Goal: Use online tool/utility

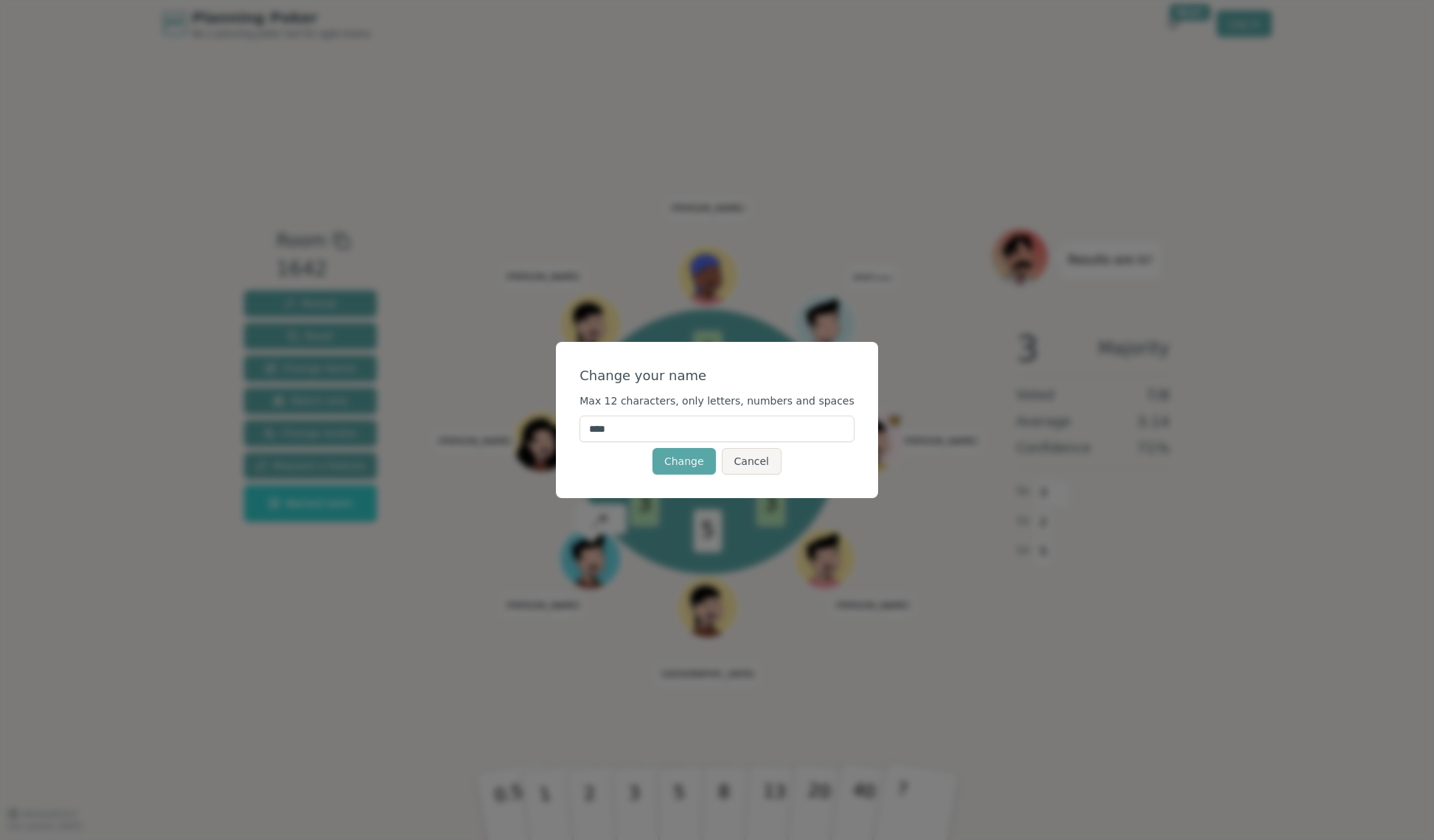
click at [1192, 805] on div "Change your name Max 12 characters, only letters, numbers and spaces **** Chang…" at bounding box center [717, 420] width 1434 height 840
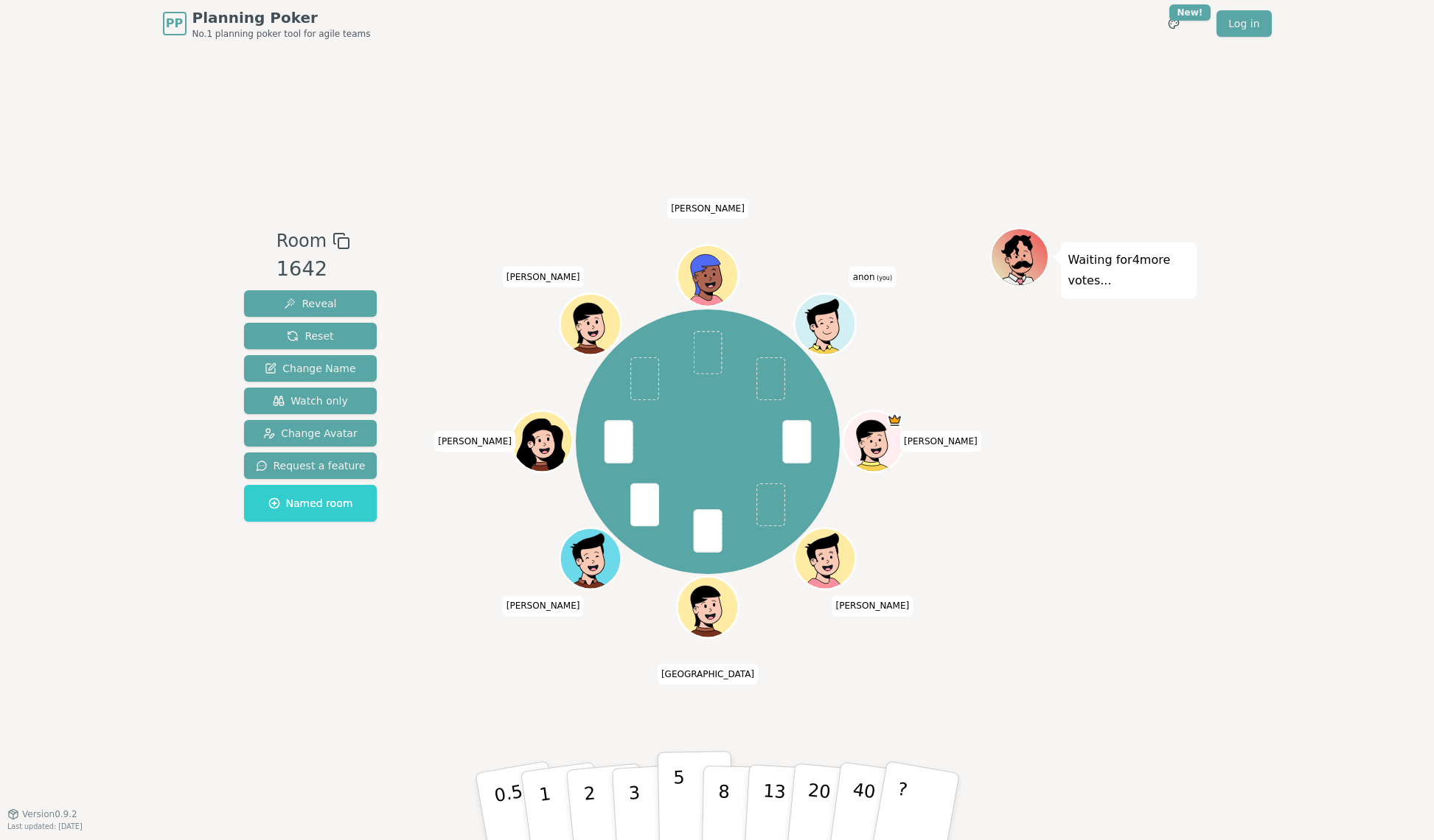
click at [666, 792] on button "5" at bounding box center [695, 807] width 76 height 112
click at [683, 795] on button "5" at bounding box center [695, 807] width 76 height 112
click at [960, 692] on div "Room 1642 Reveal Reset Change Name Watch only Change Avatar Request a feature N…" at bounding box center [717, 430] width 959 height 767
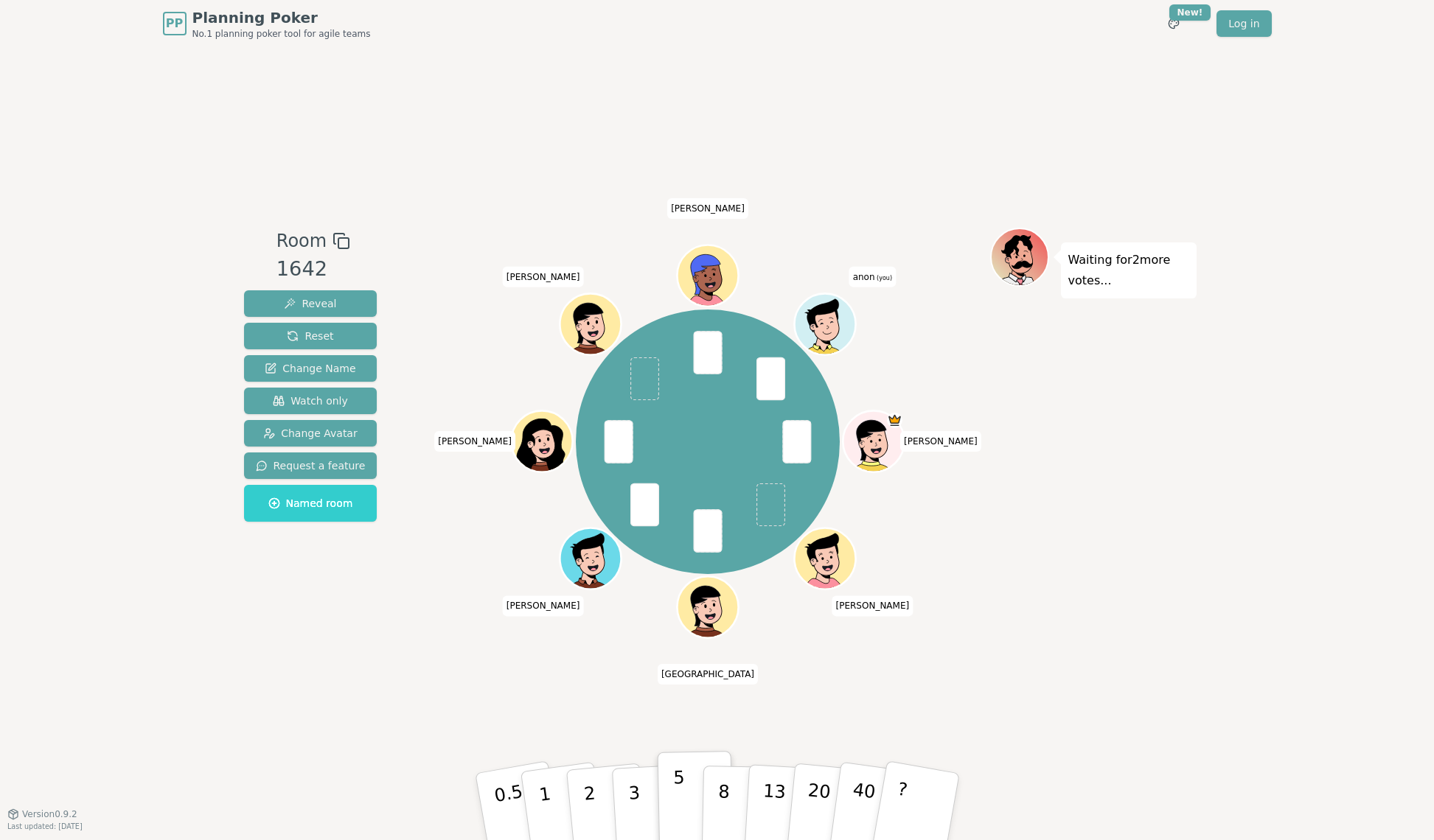
click at [682, 770] on p "5" at bounding box center [678, 807] width 13 height 80
click at [682, 768] on p "5" at bounding box center [678, 807] width 13 height 80
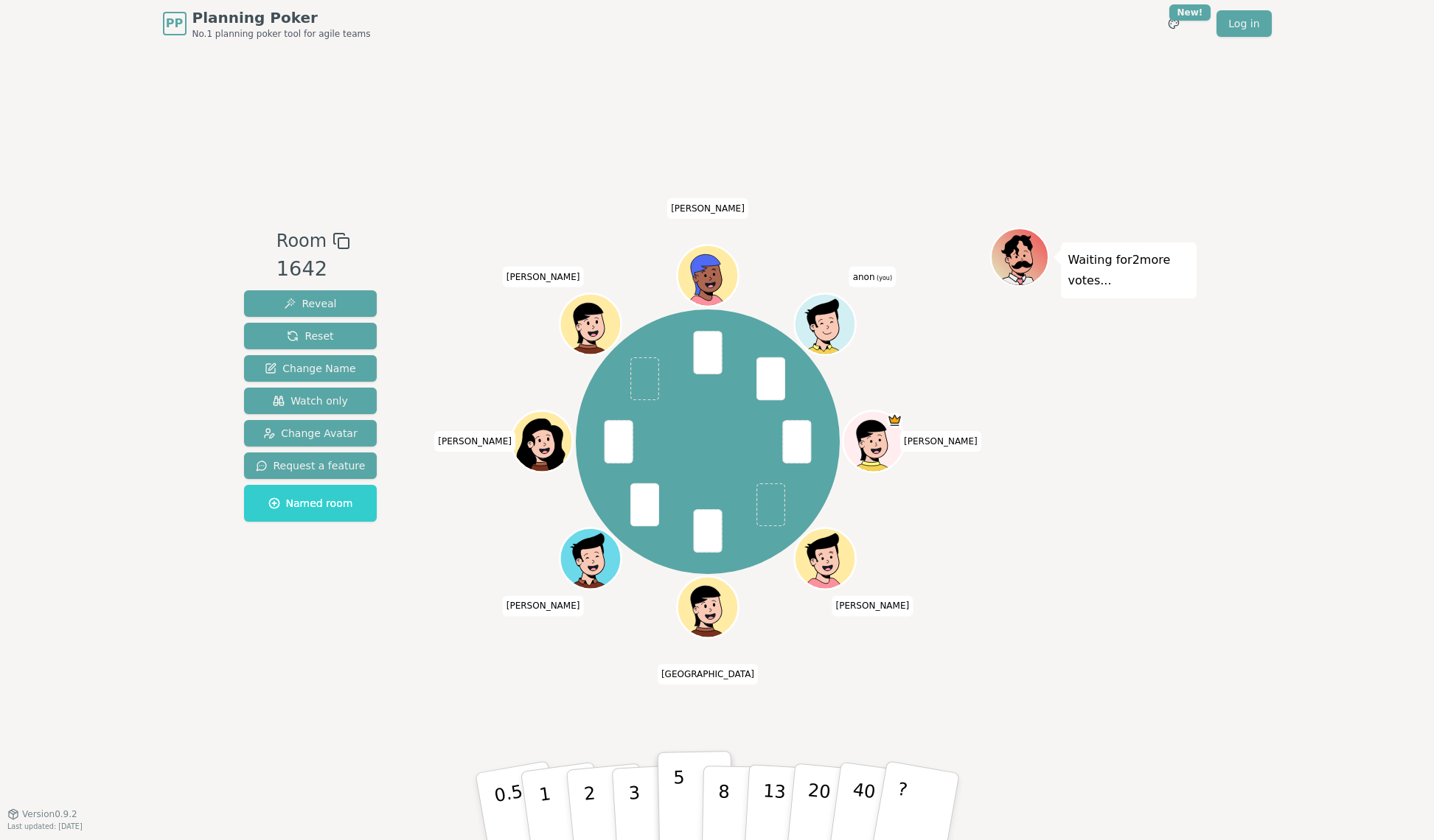
click at [682, 768] on p "5" at bounding box center [678, 807] width 13 height 80
click at [683, 768] on button "5" at bounding box center [695, 807] width 76 height 112
click at [457, 677] on div "Room 1642 Reveal Reset Change Name Watch only Change Avatar Request a feature N…" at bounding box center [717, 430] width 959 height 767
click at [679, 781] on p "5" at bounding box center [678, 807] width 13 height 80
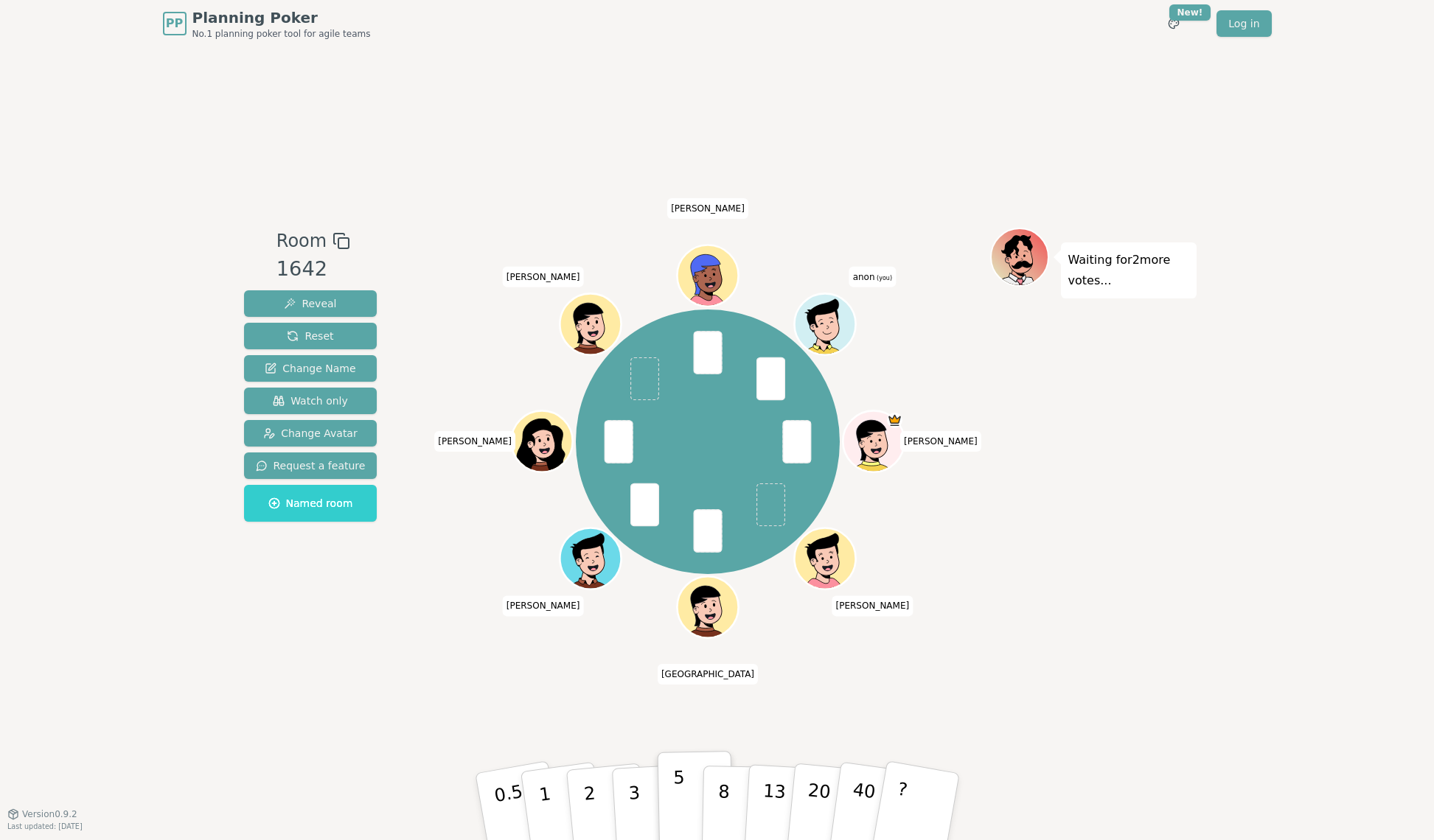
click at [679, 781] on p "5" at bounding box center [678, 807] width 13 height 80
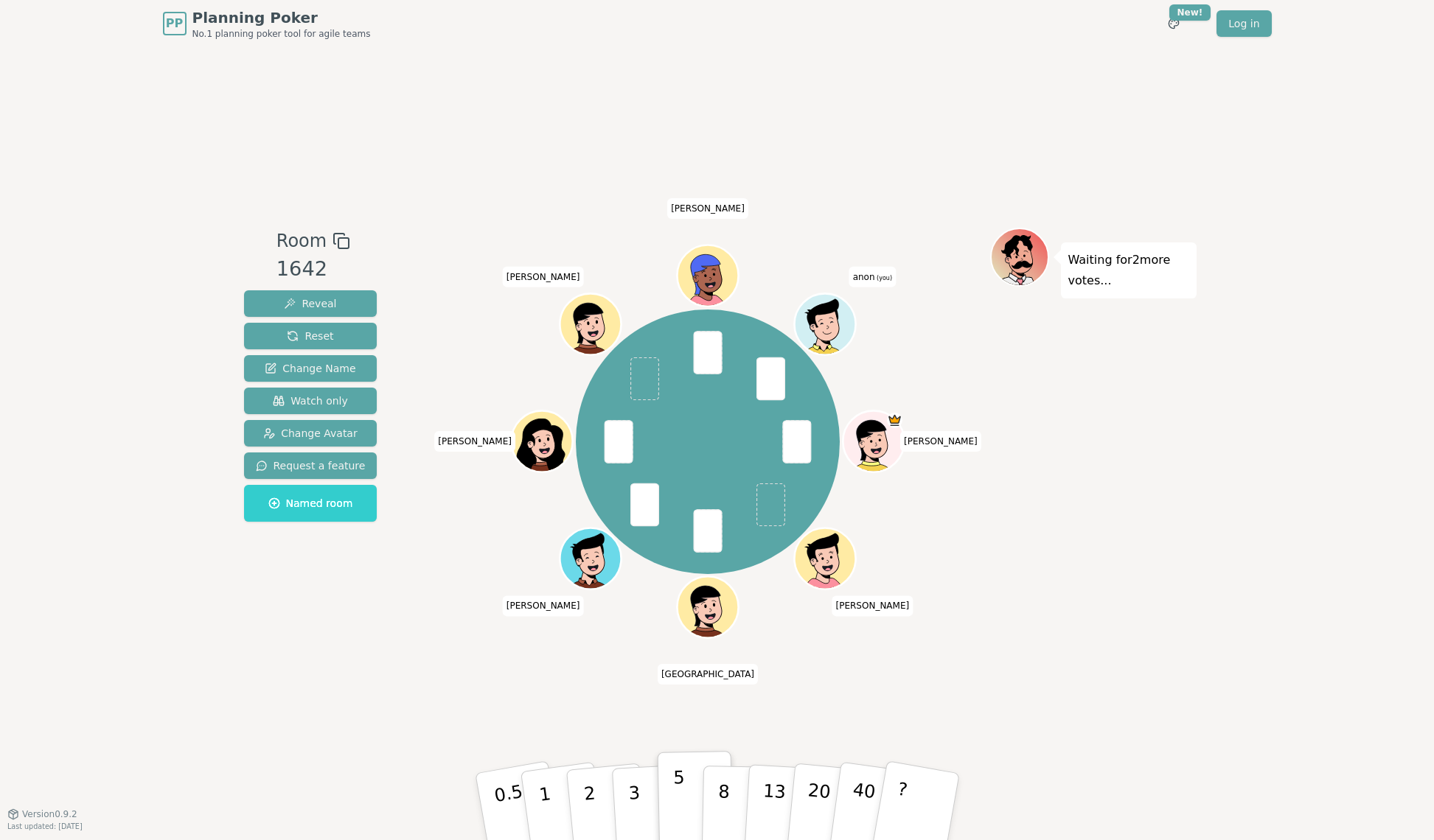
click at [679, 781] on p "5" at bounding box center [678, 807] width 13 height 80
click at [686, 788] on button "5" at bounding box center [695, 807] width 76 height 112
click at [684, 790] on button "5" at bounding box center [695, 807] width 76 height 112
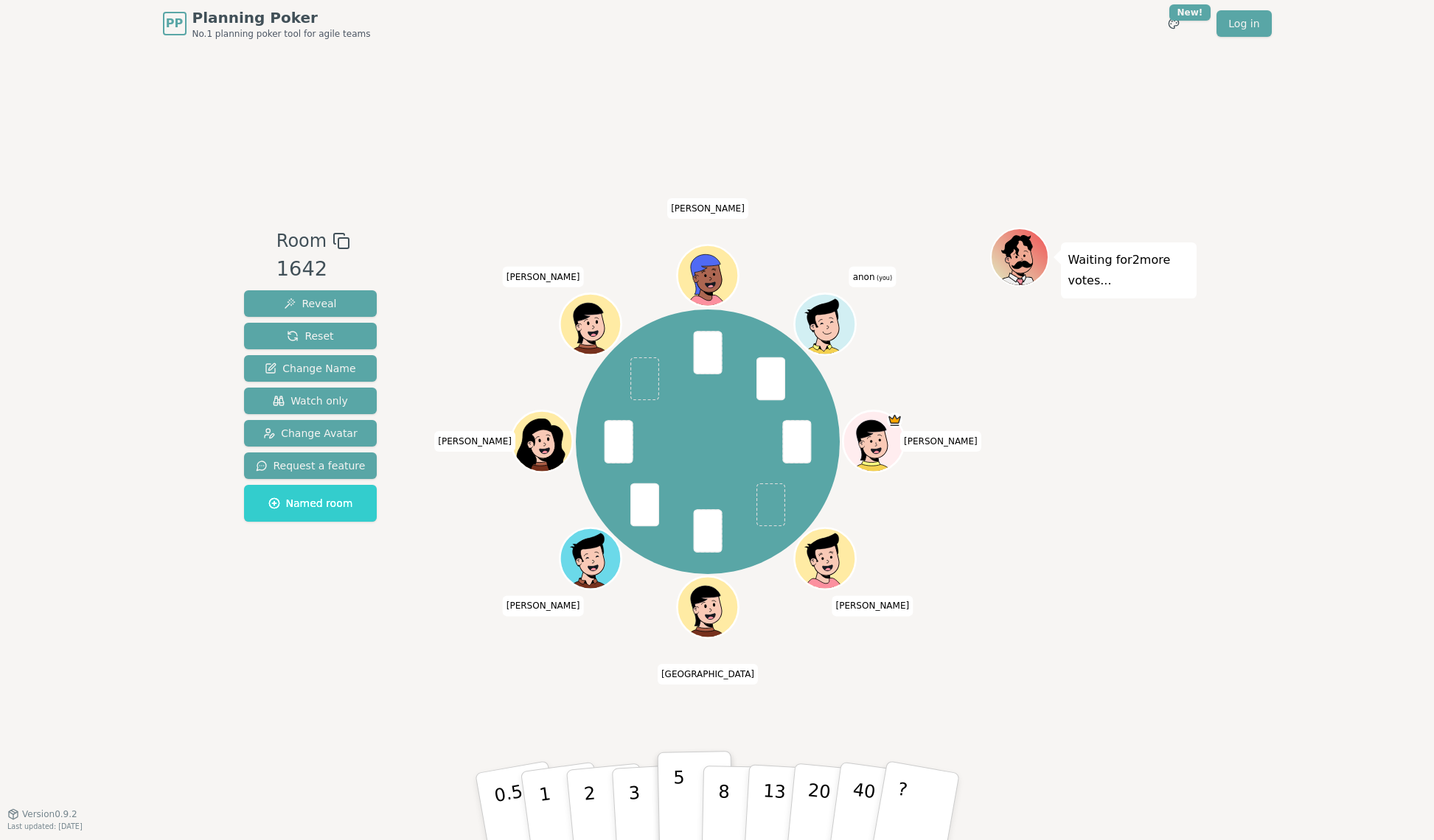
click at [684, 792] on button "5" at bounding box center [695, 807] width 76 height 112
click at [684, 792] on button "5" at bounding box center [695, 807] width 76 height 112
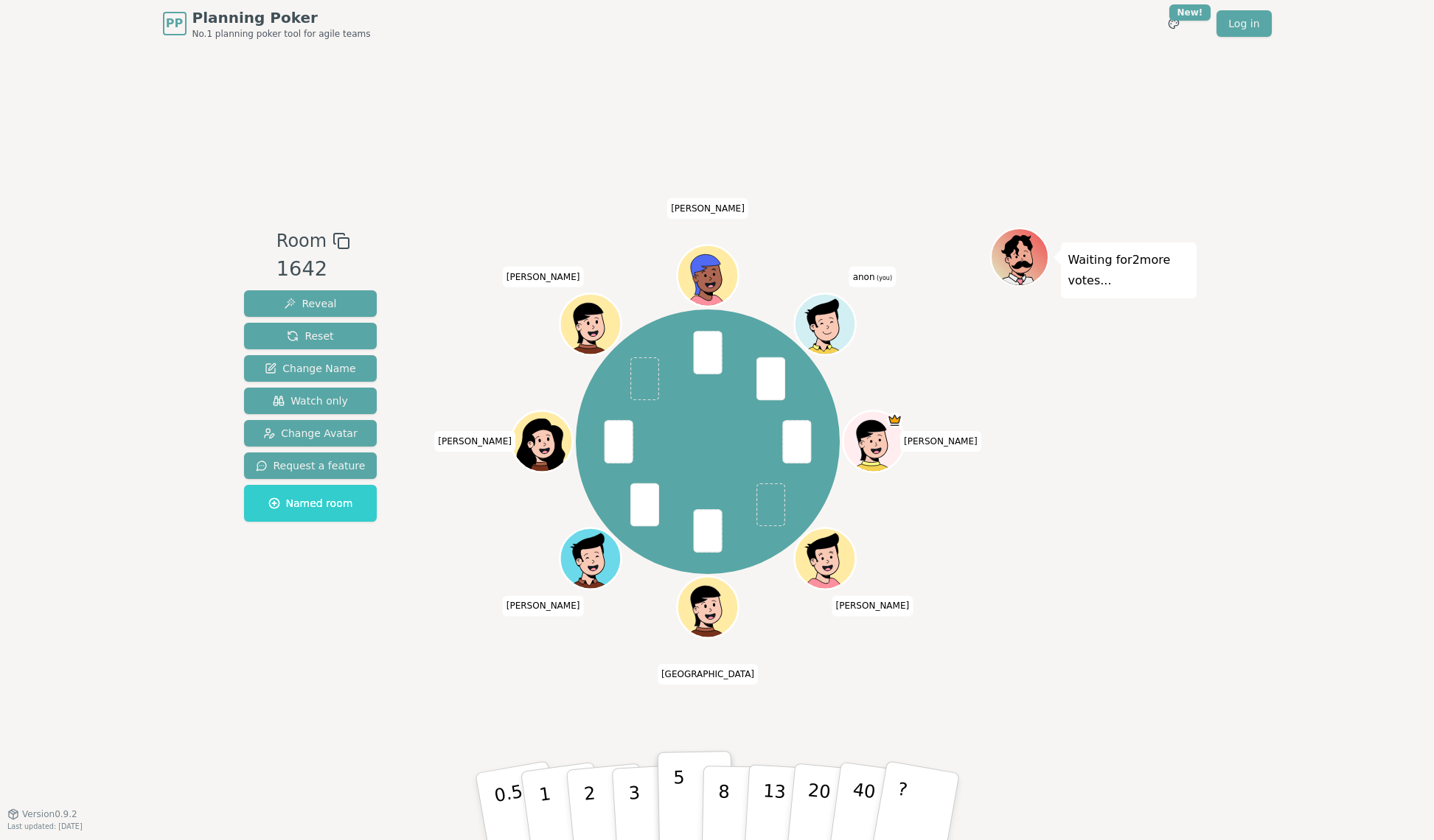
click at [684, 797] on button "5" at bounding box center [695, 807] width 76 height 112
click at [684, 794] on button "5" at bounding box center [695, 807] width 76 height 112
click at [684, 789] on button "5" at bounding box center [695, 807] width 76 height 112
